Goal: Book appointment/travel/reservation

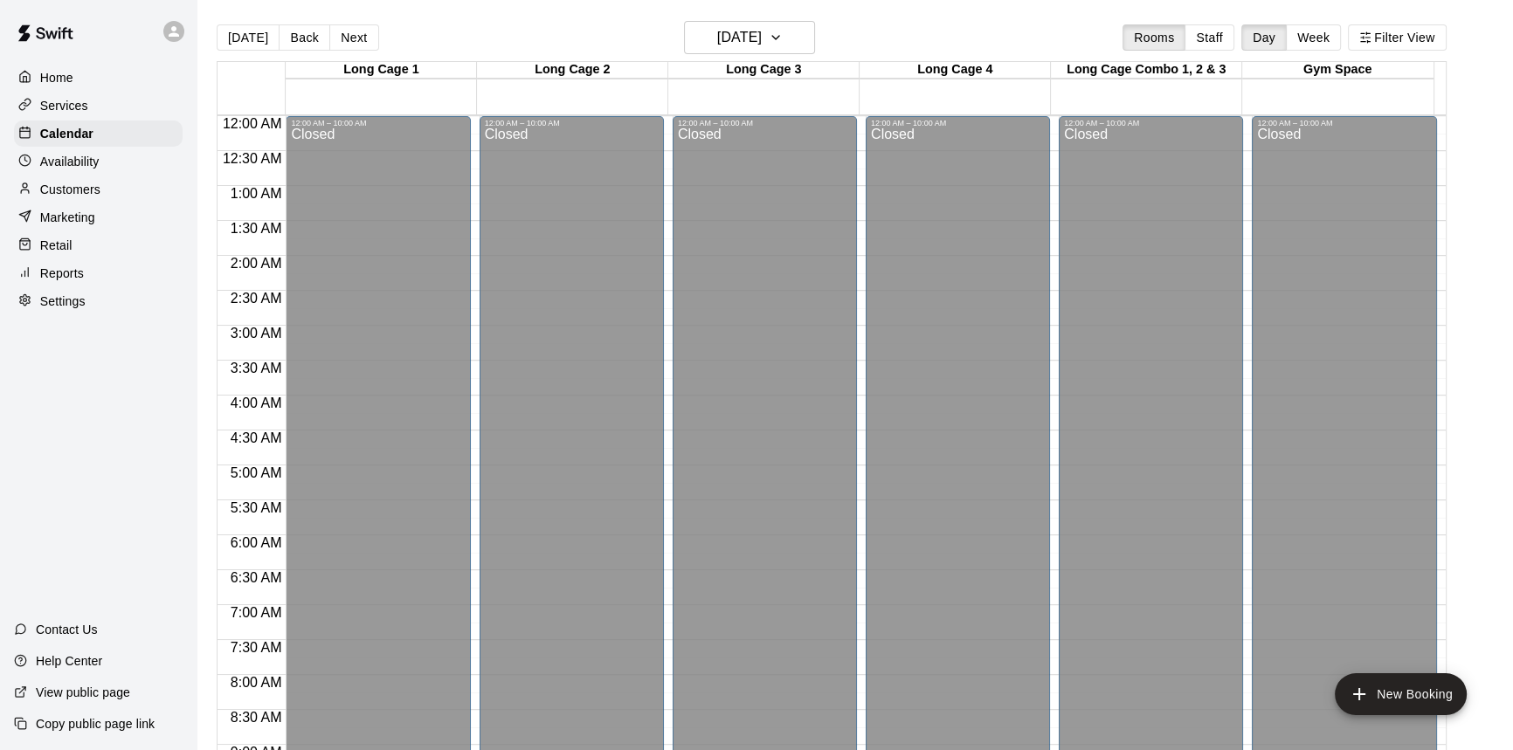
scroll to position [572, 0]
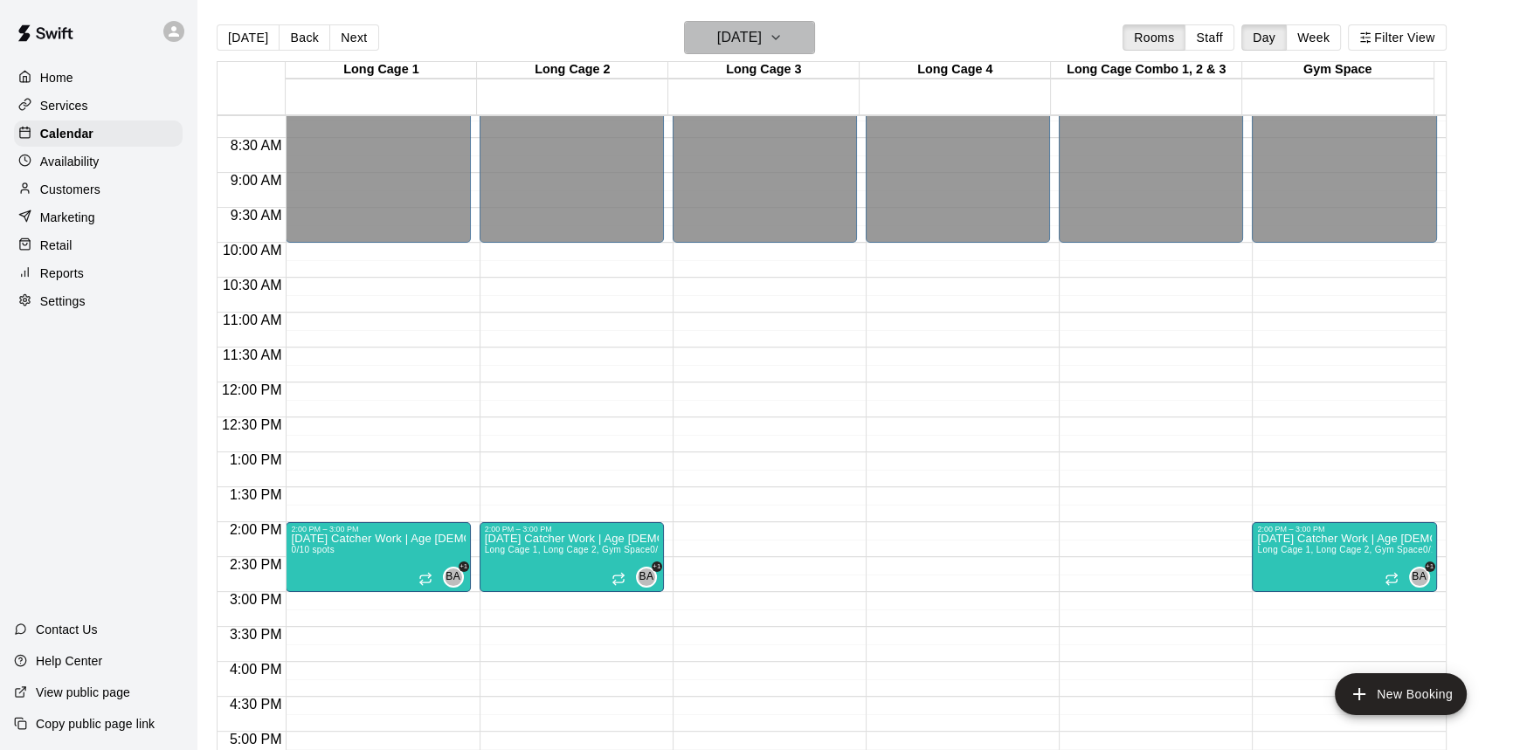
click at [762, 31] on h6 "[DATE]" at bounding box center [739, 37] width 45 height 24
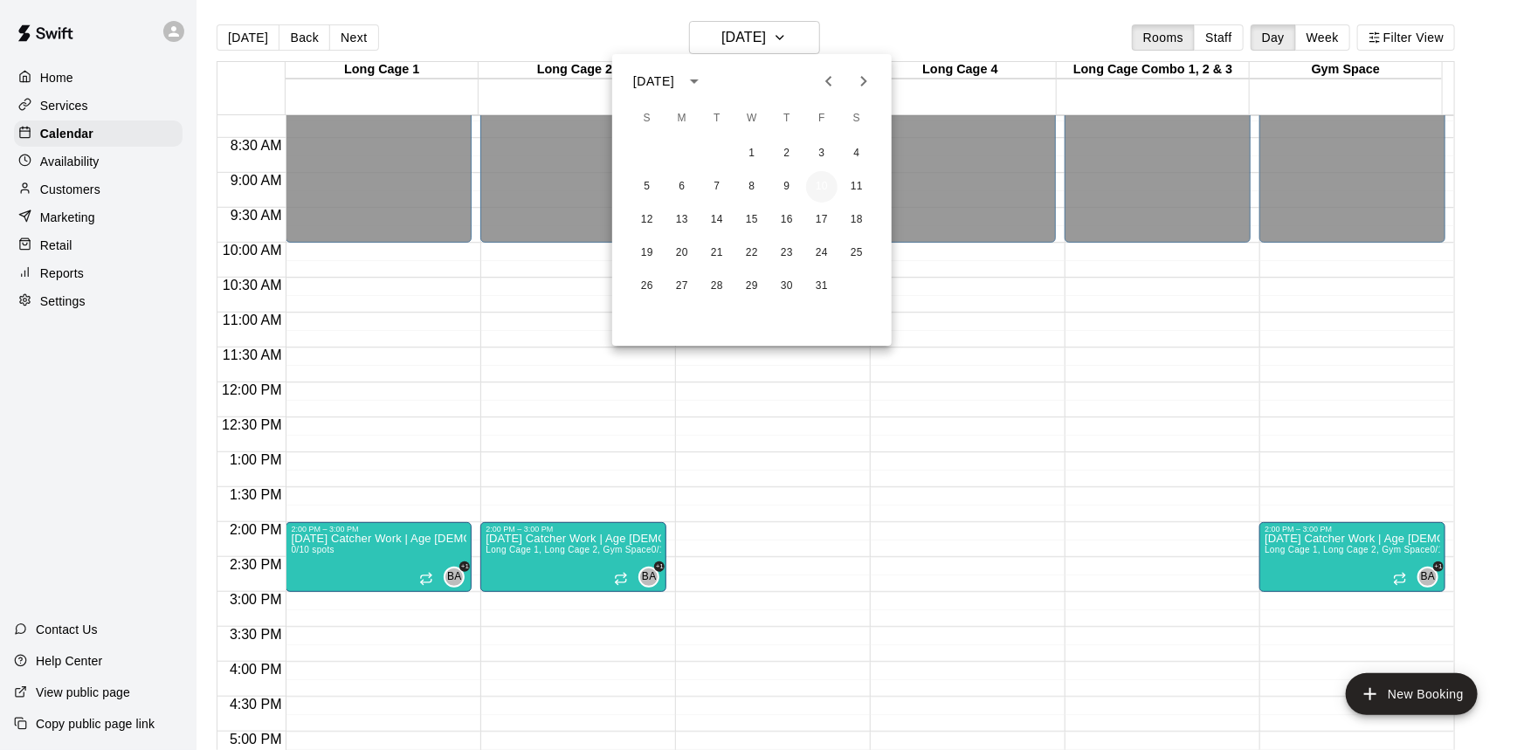
click at [824, 182] on button "10" at bounding box center [821, 186] width 31 height 31
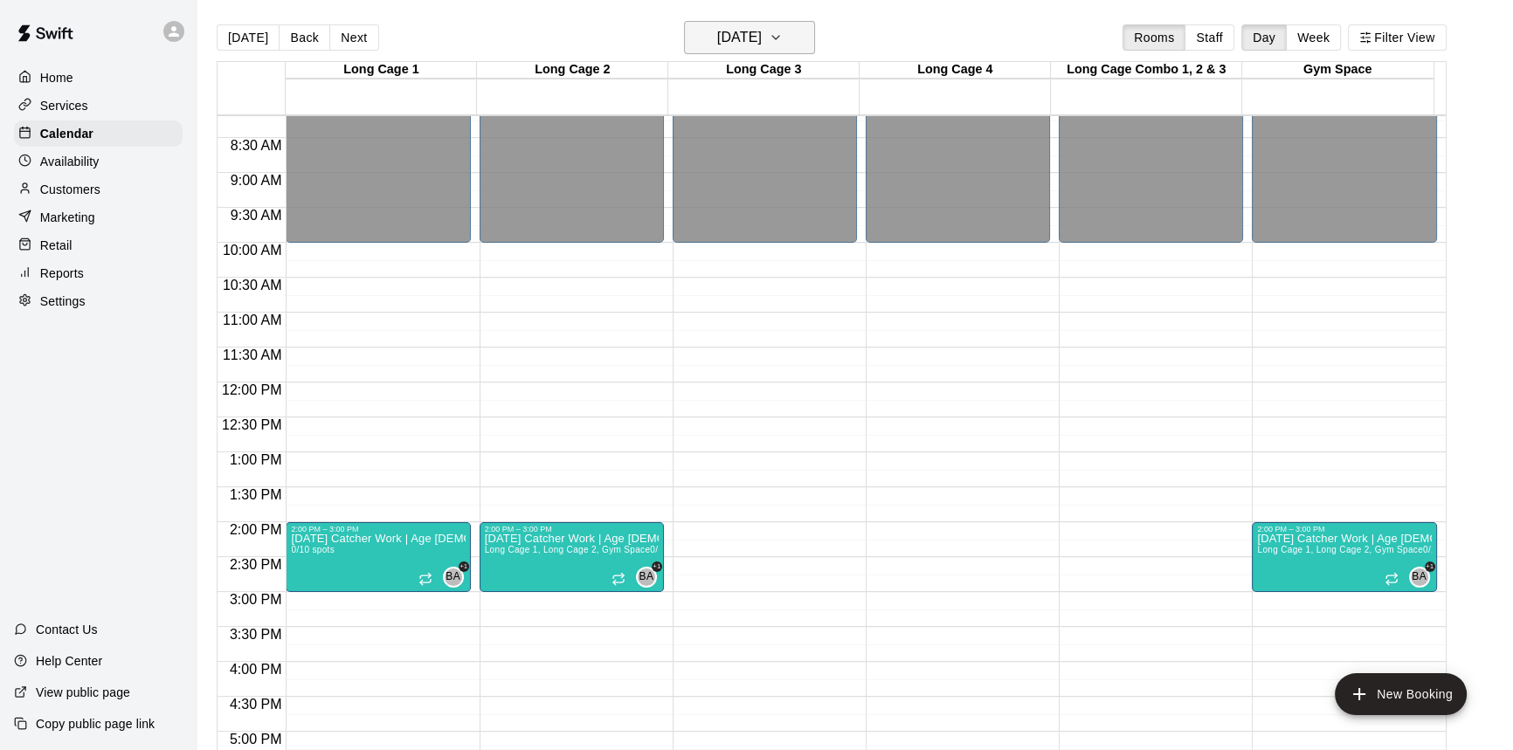
click at [753, 26] on h6 "[DATE]" at bounding box center [739, 37] width 45 height 24
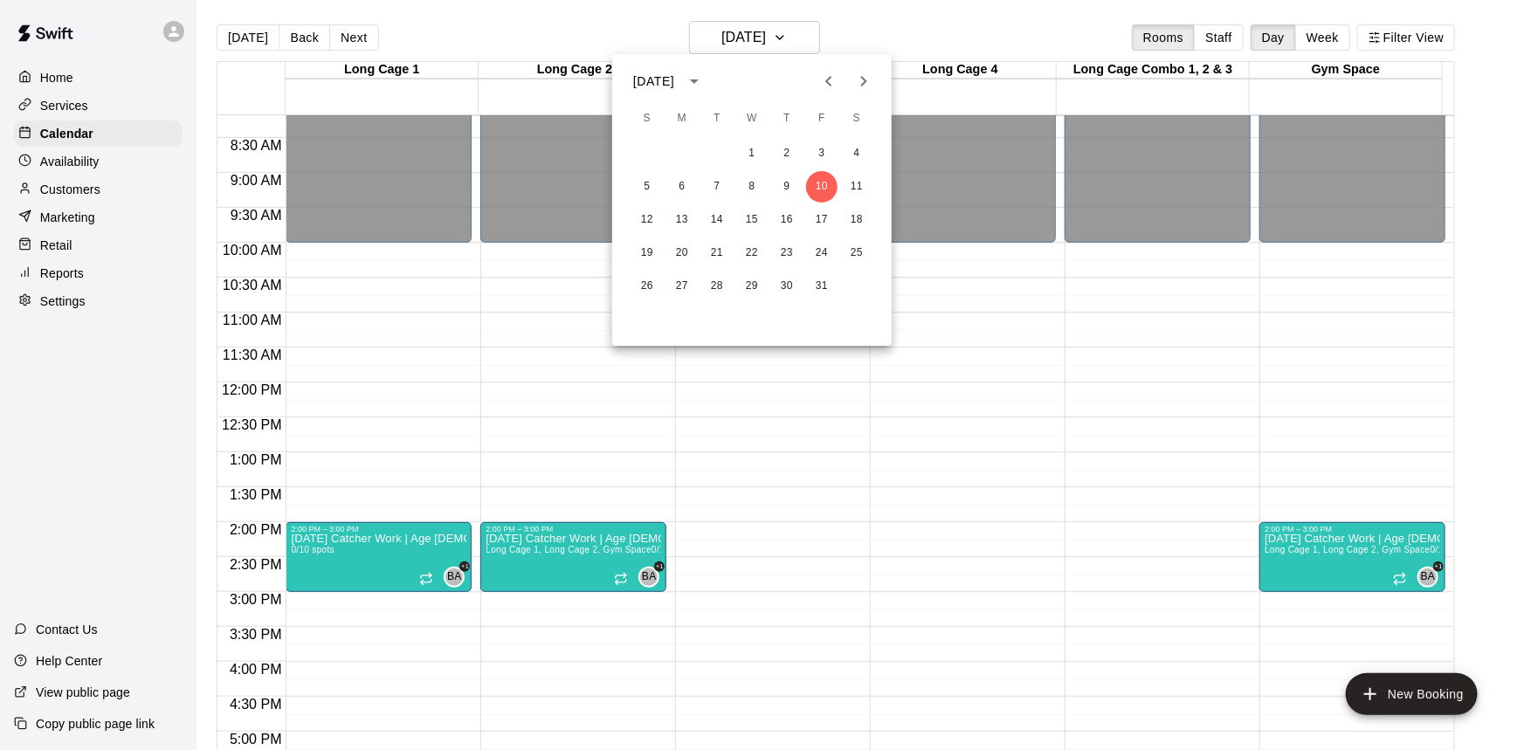
click at [838, 72] on icon "Previous month" at bounding box center [829, 81] width 21 height 21
drag, startPoint x: 859, startPoint y: 210, endPoint x: 829, endPoint y: 205, distance: 30.0
click at [858, 210] on button "20" at bounding box center [856, 219] width 31 height 31
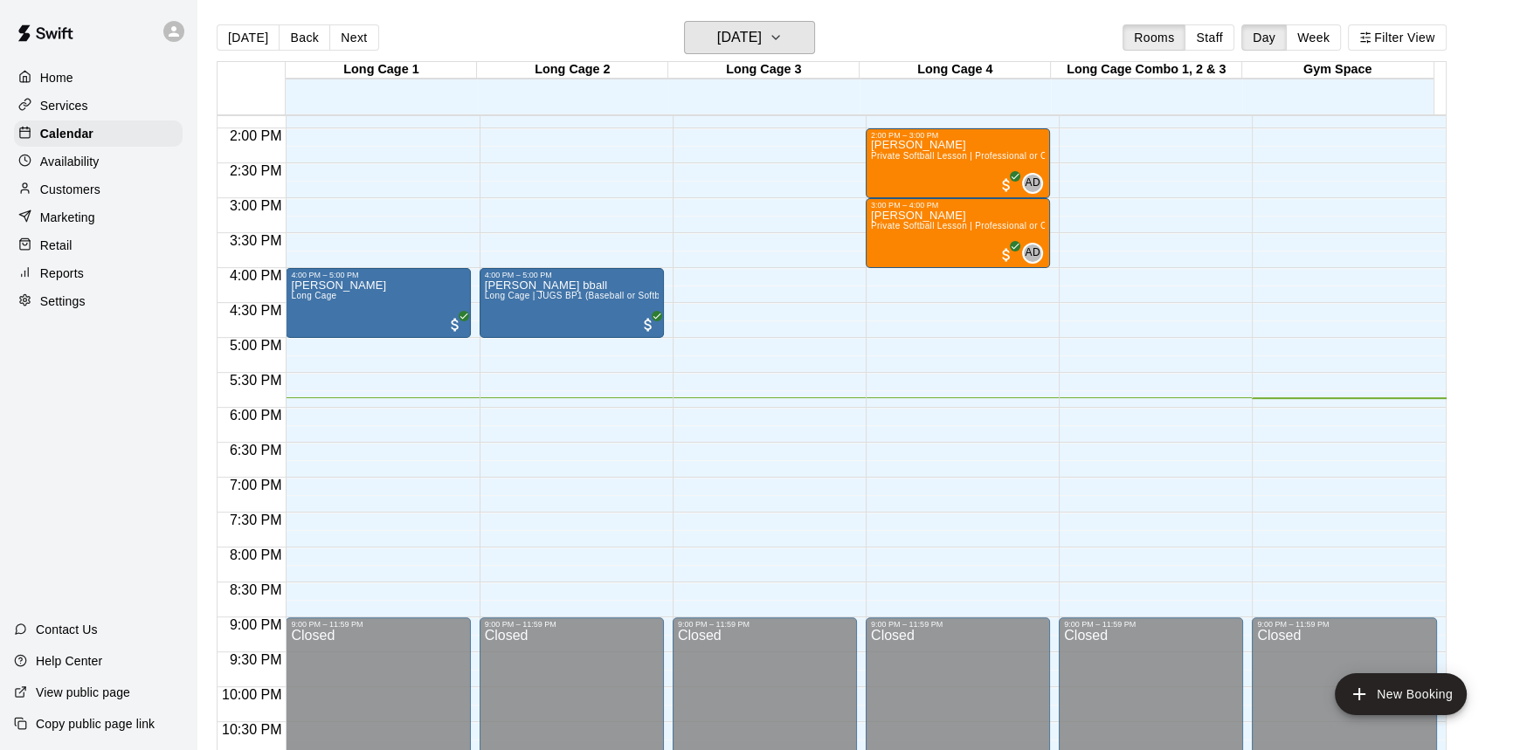
scroll to position [970, 0]
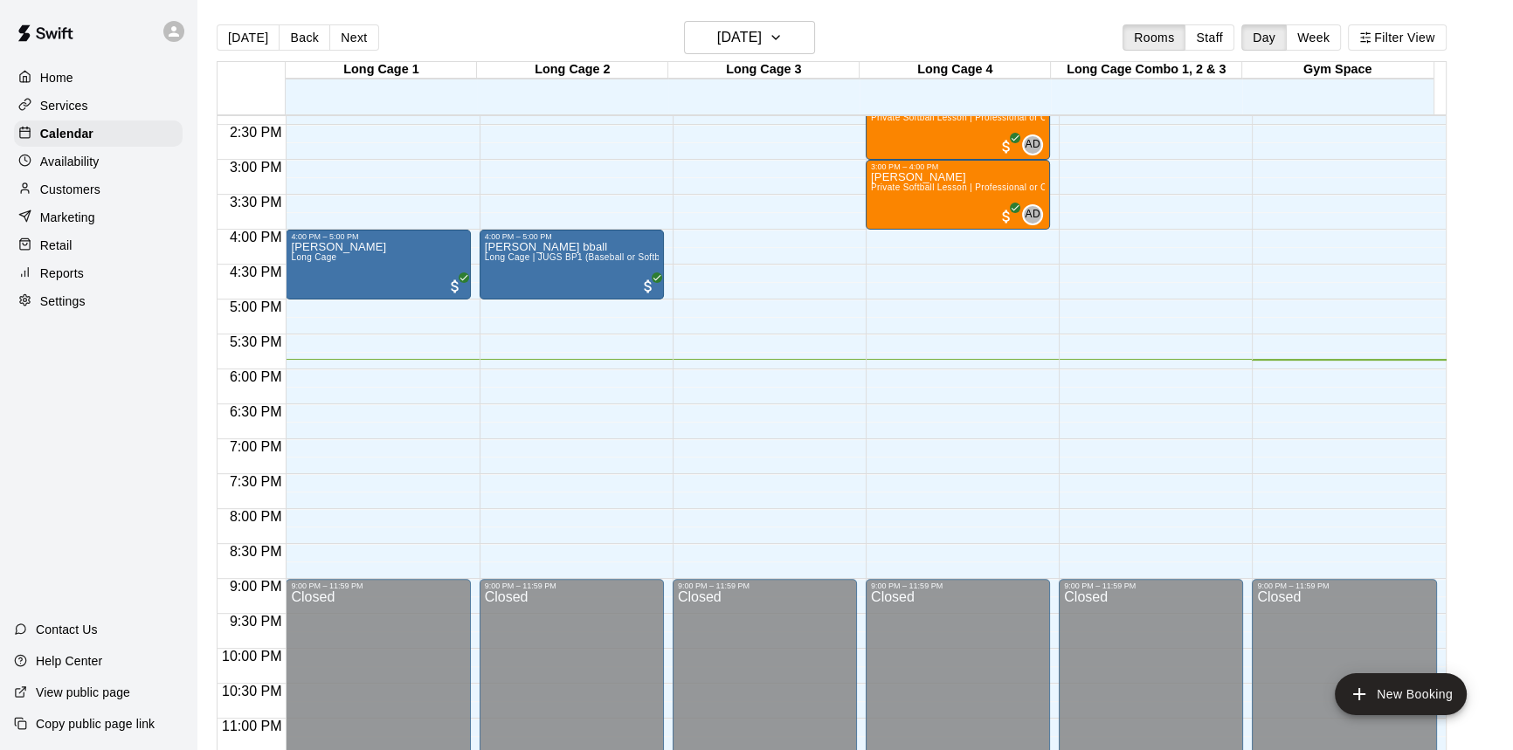
scroll to position [1022, 0]
